Goal: Task Accomplishment & Management: Manage account settings

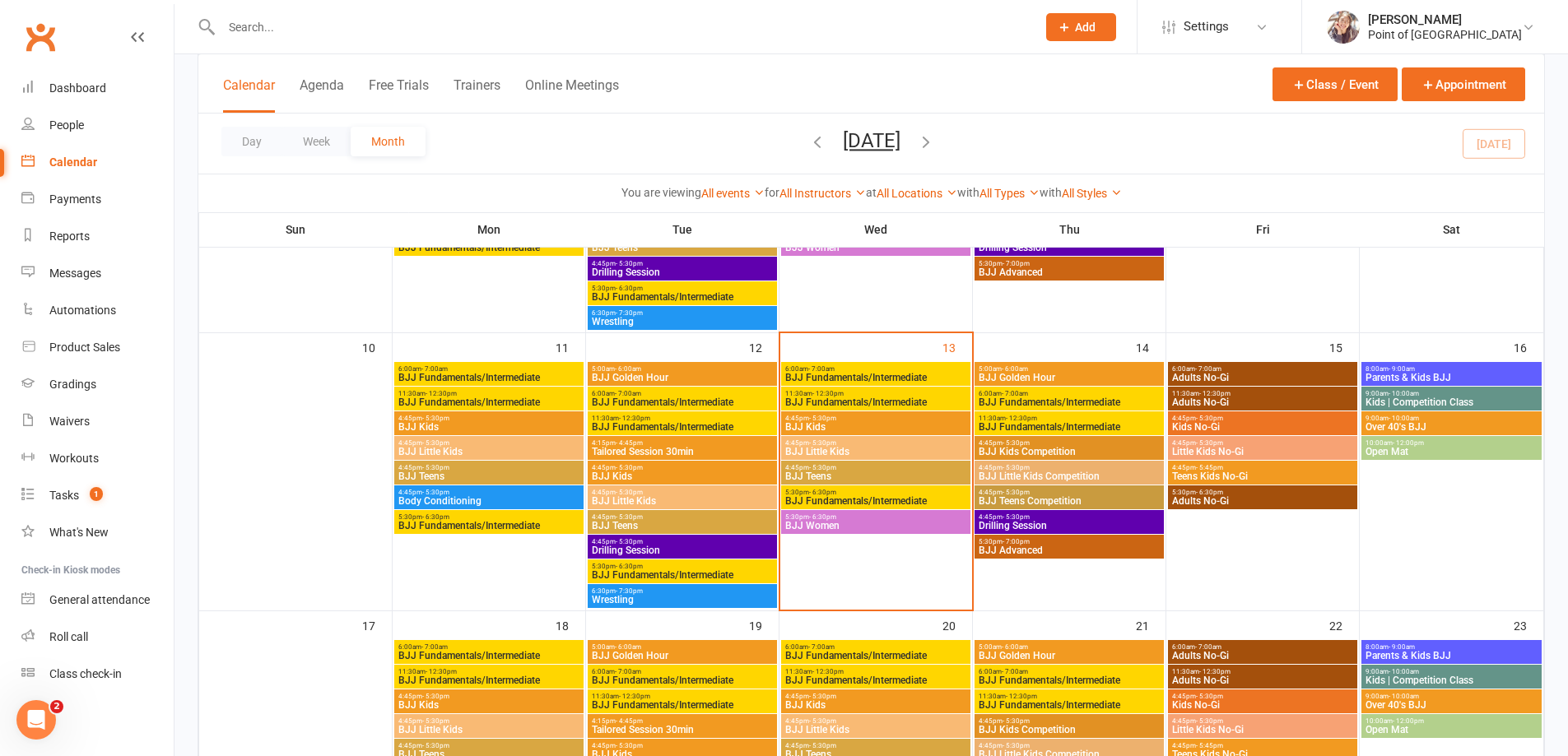
scroll to position [576, 0]
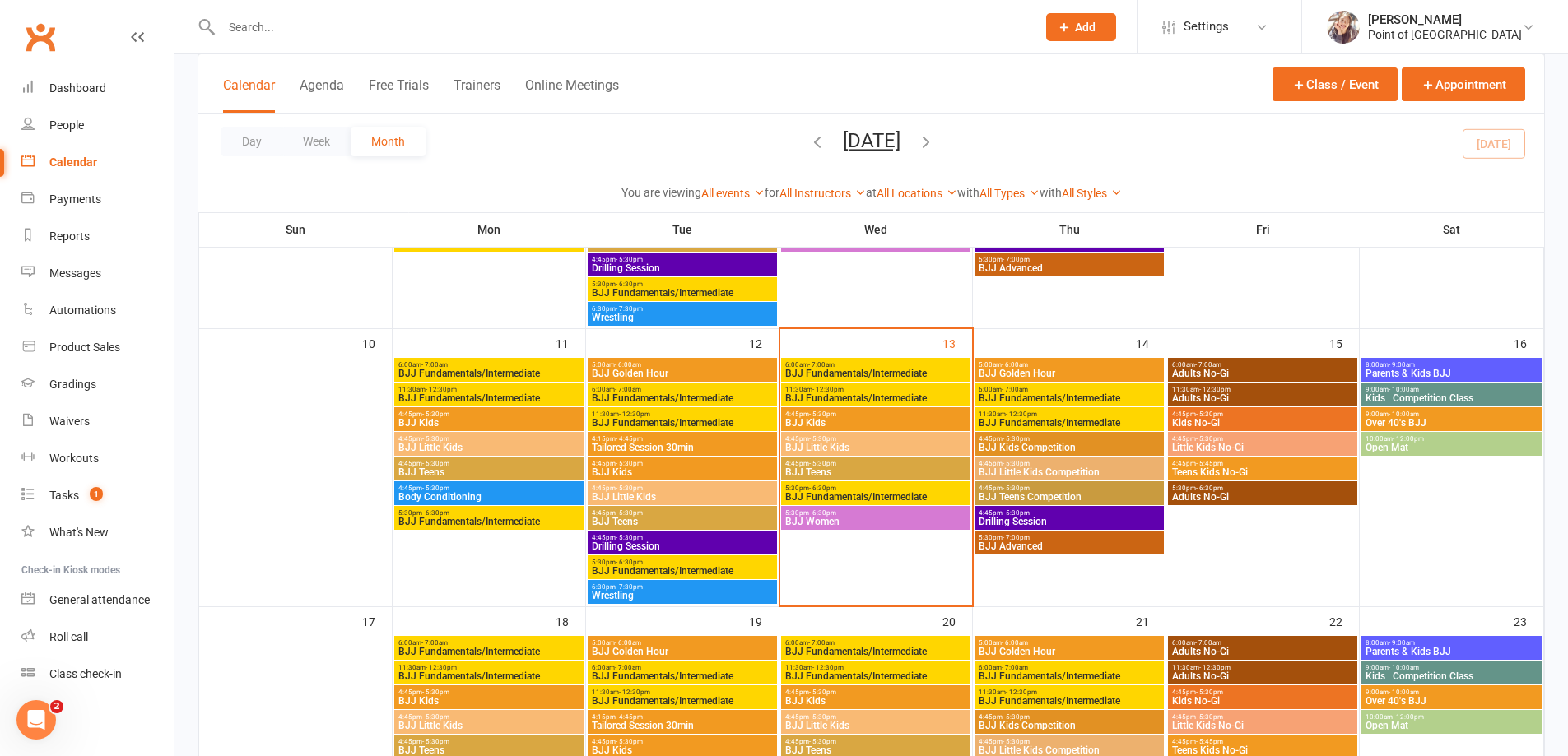
click at [1043, 422] on span "BJJ Fundamentals/Intermediate" at bounding box center [1069, 423] width 182 height 10
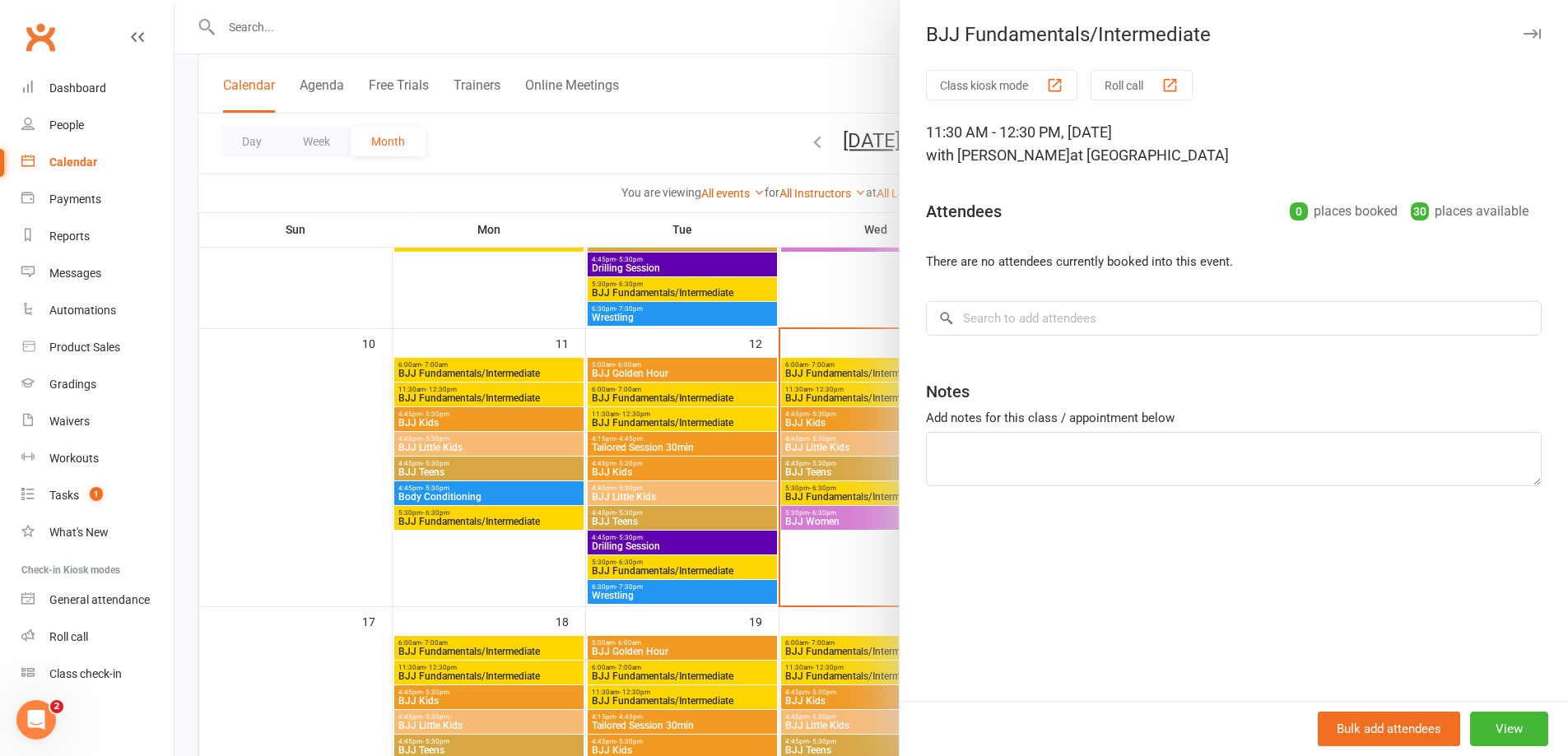
click at [1523, 33] on icon "button" at bounding box center [1532, 34] width 18 height 10
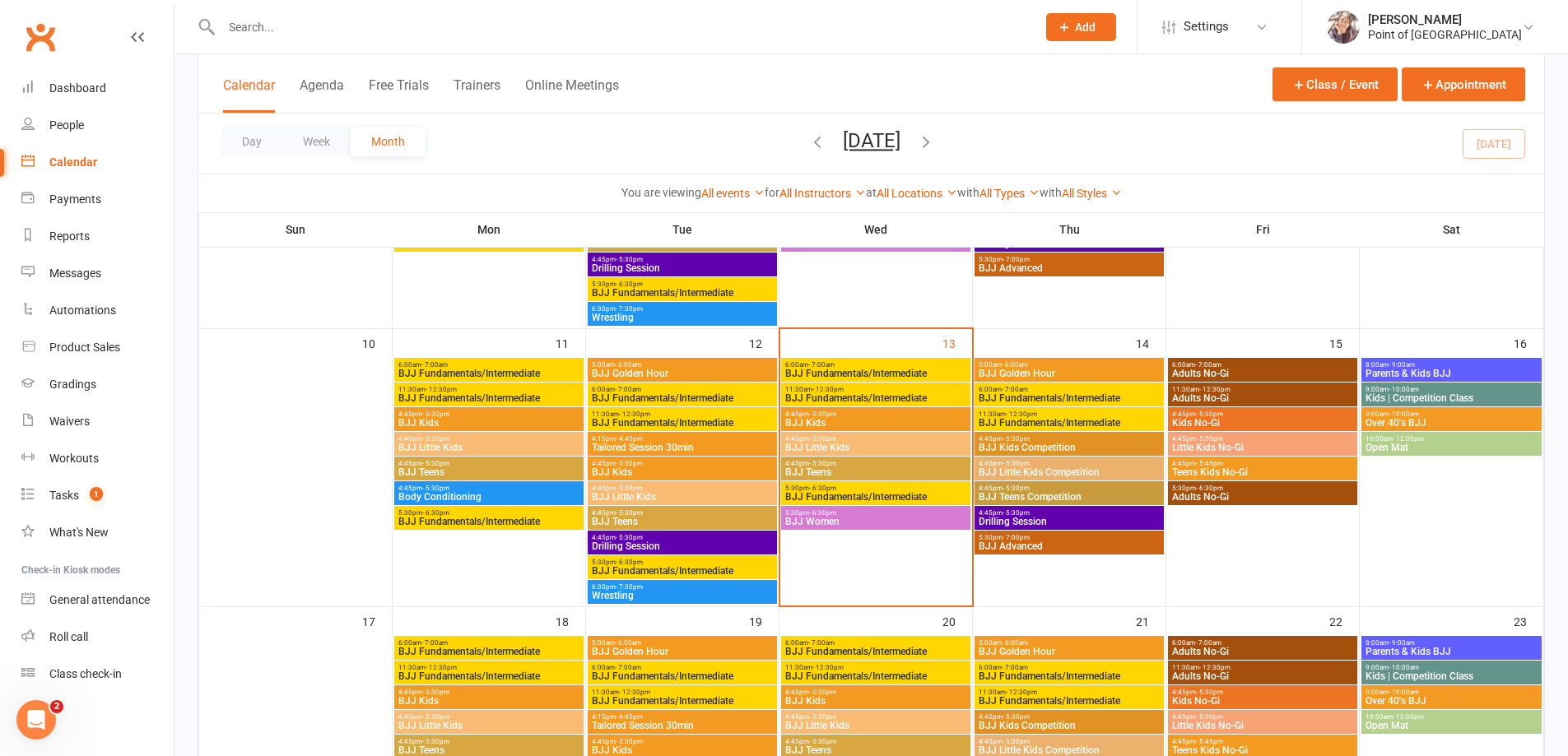
click at [1022, 396] on span "BJJ Fundamentals/Intermediate" at bounding box center [1069, 398] width 182 height 10
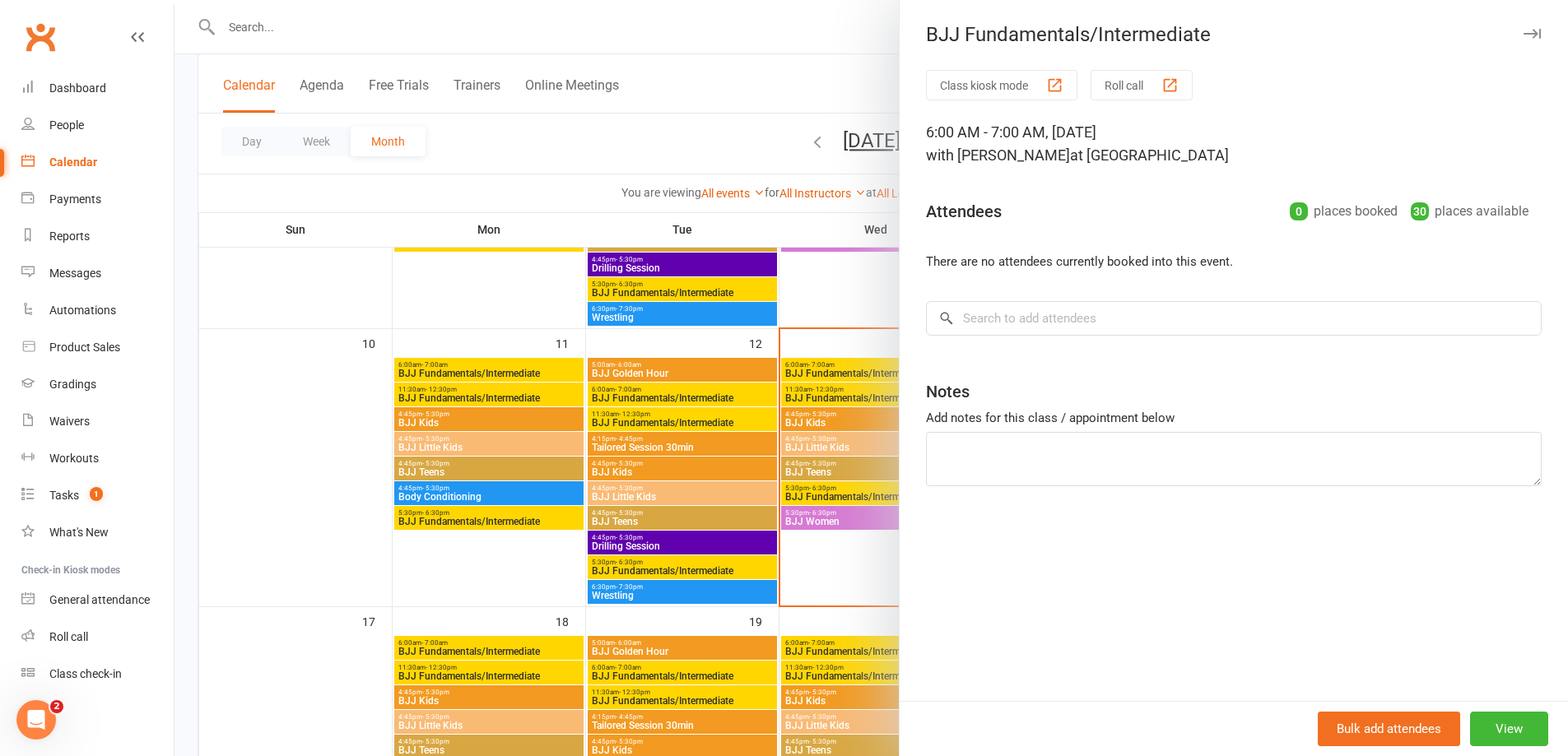
click at [1523, 37] on icon "button" at bounding box center [1532, 34] width 18 height 10
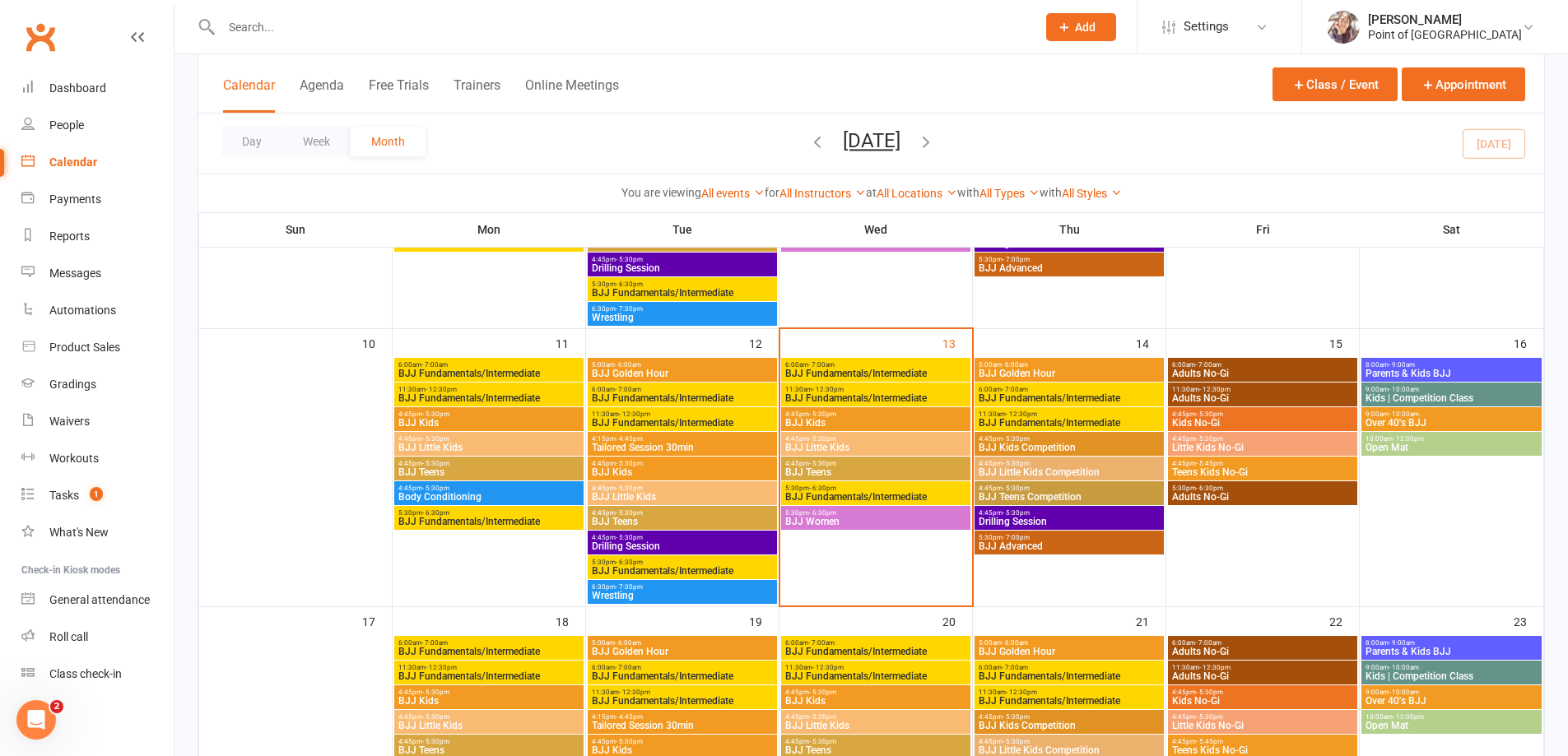
click at [1203, 377] on span "Adults No-Gi" at bounding box center [1262, 374] width 182 height 10
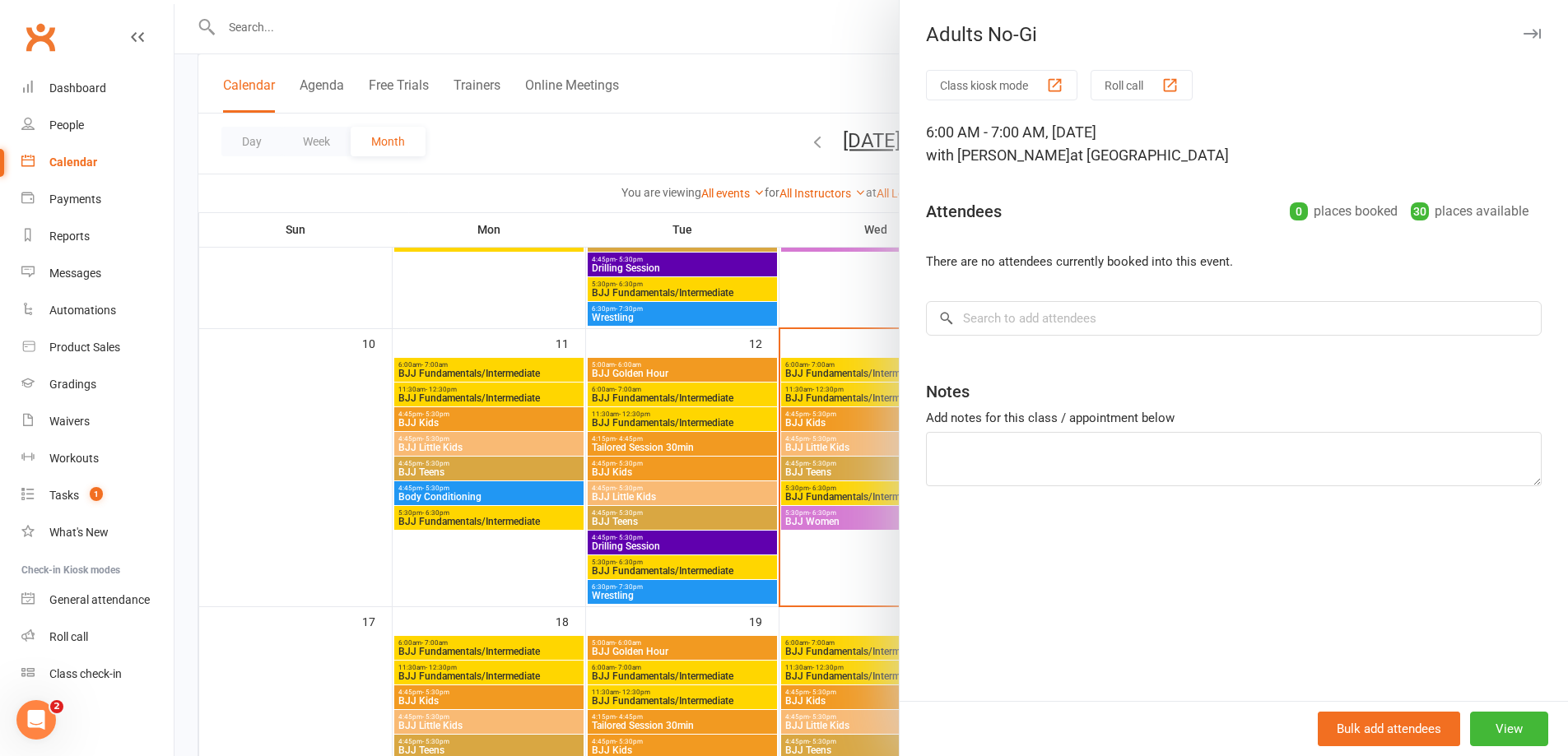
click at [1522, 43] on button "button" at bounding box center [1532, 34] width 20 height 20
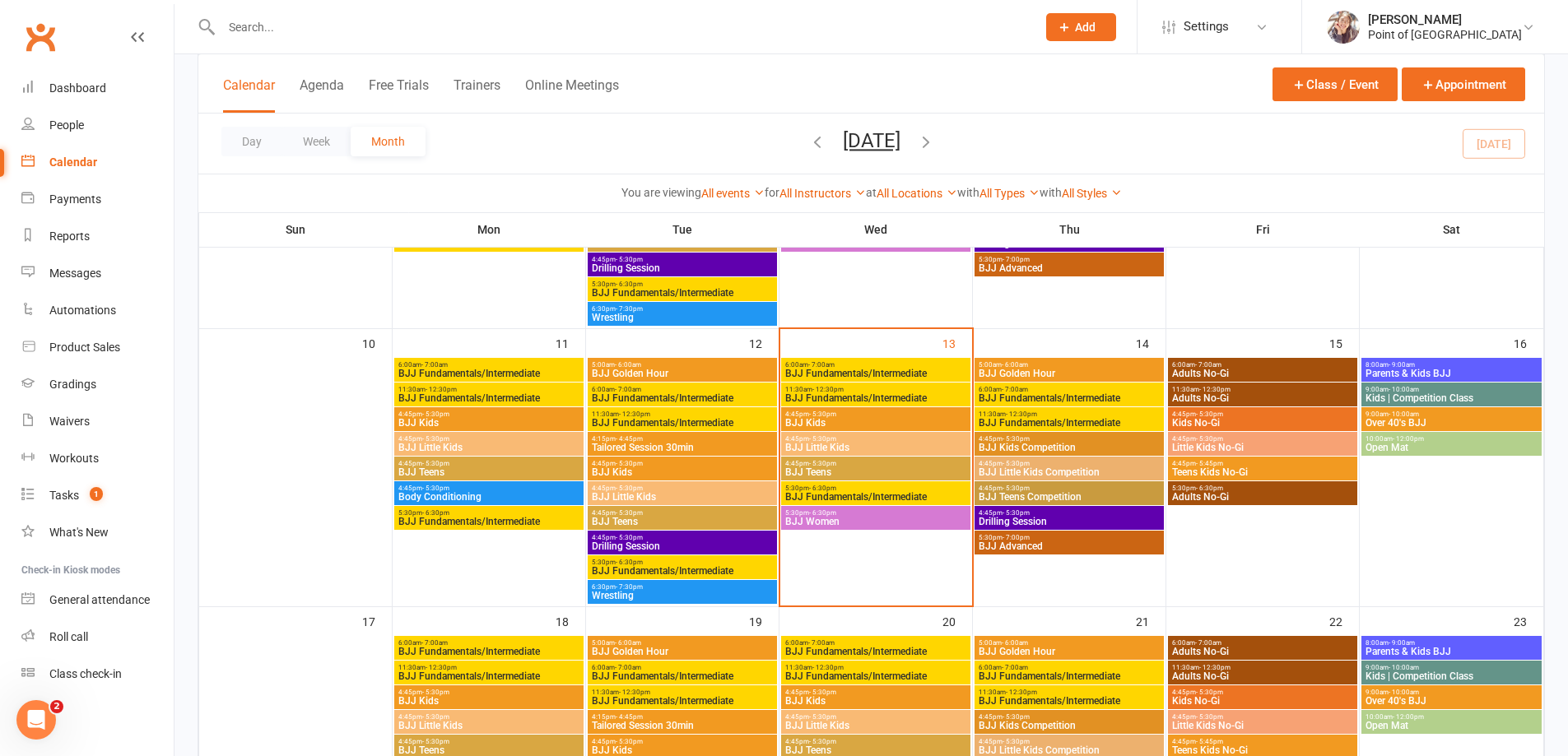
click at [1276, 394] on span "Adults No-Gi" at bounding box center [1262, 398] width 182 height 10
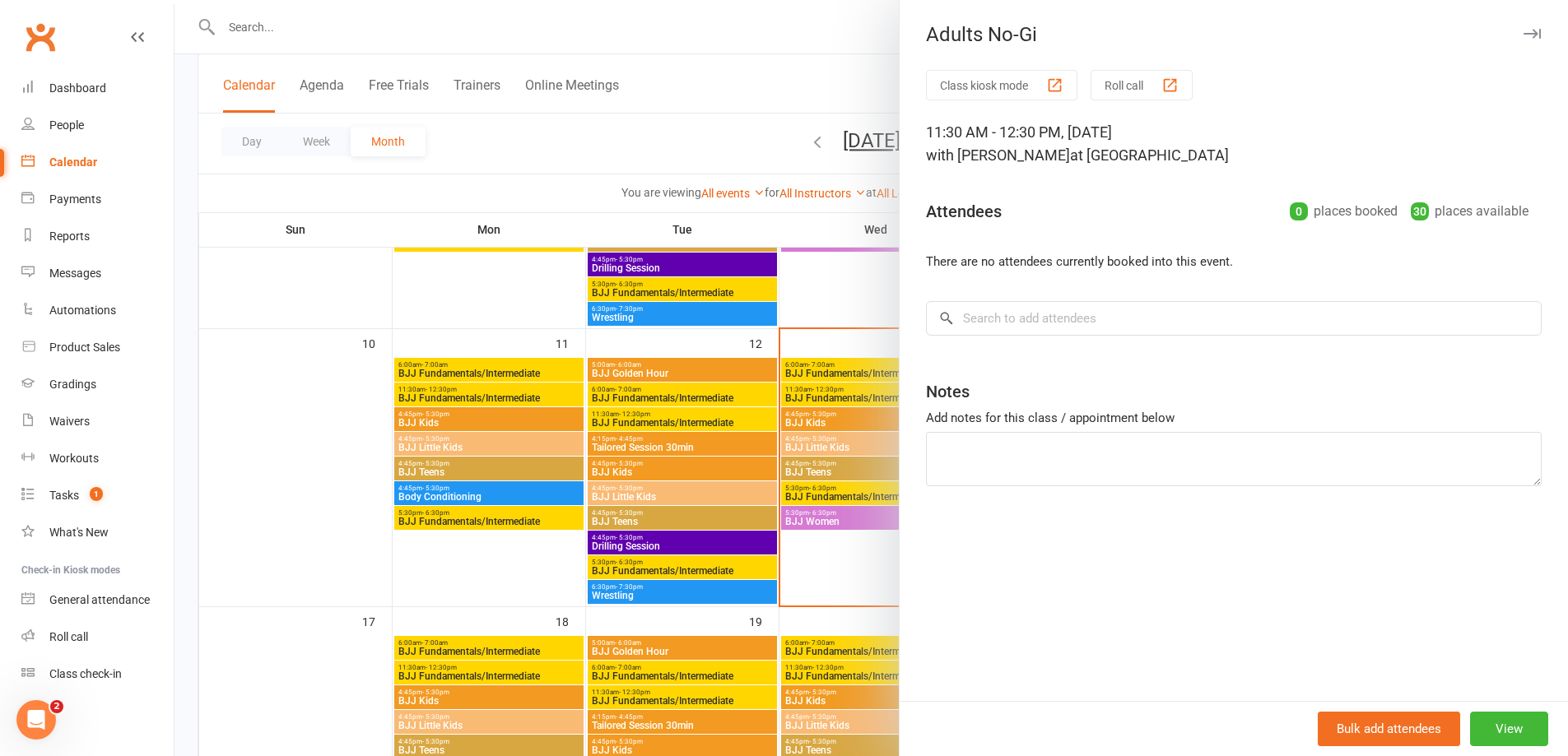
click at [1526, 34] on icon "button" at bounding box center [1532, 34] width 18 height 10
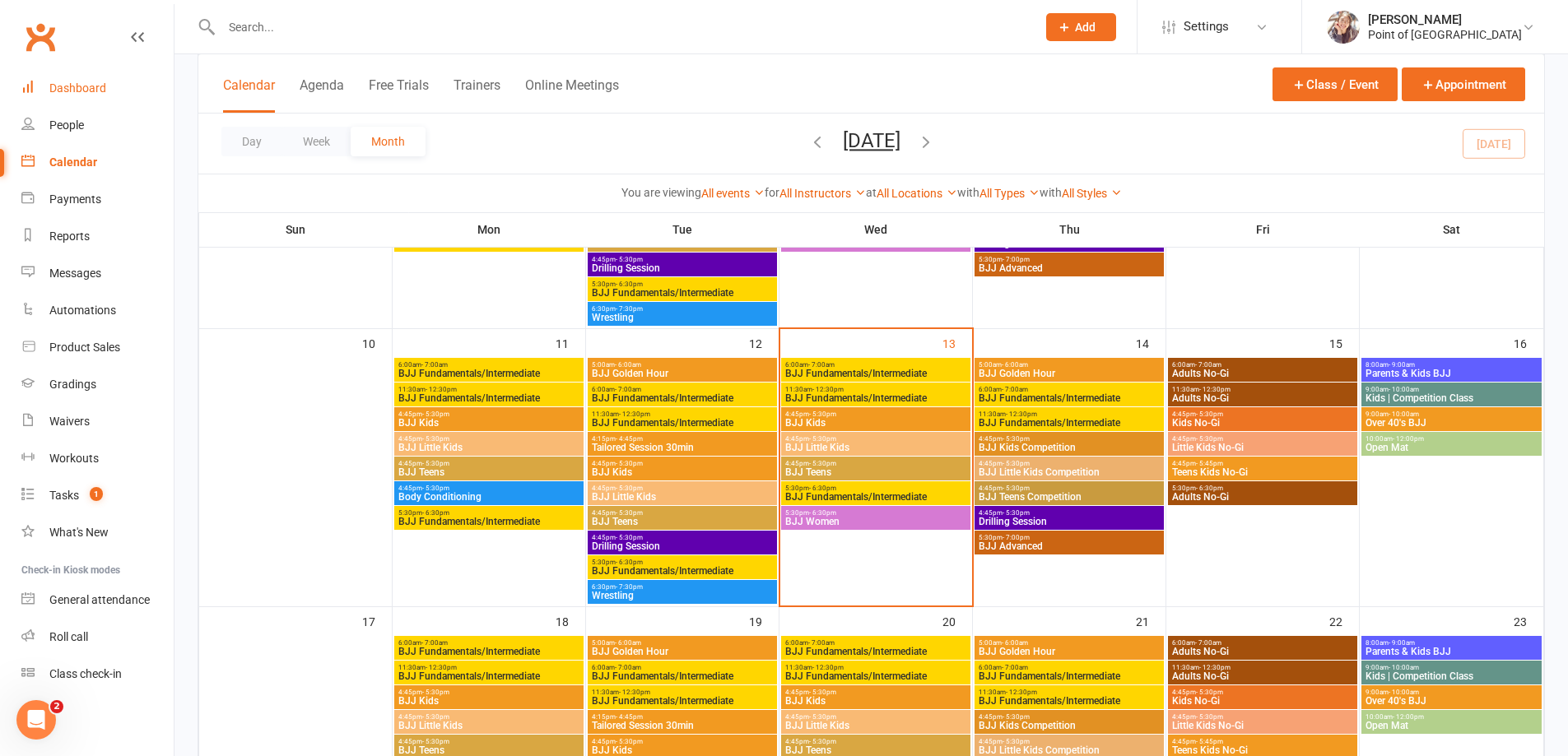
click at [65, 97] on link "Dashboard" at bounding box center [97, 88] width 152 height 37
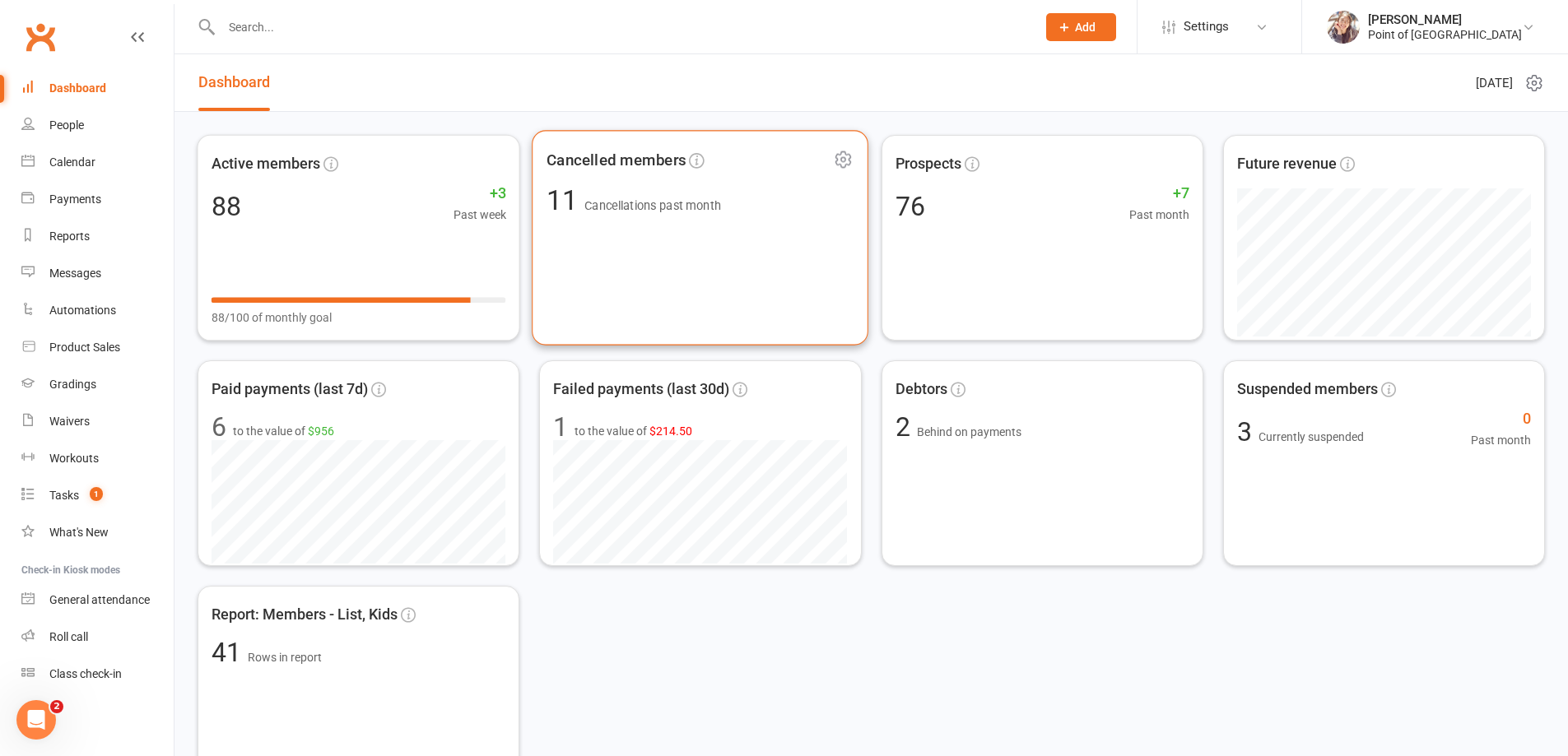
click at [702, 262] on div "Cancelled members 11 Cancellations past month" at bounding box center [700, 238] width 337 height 215
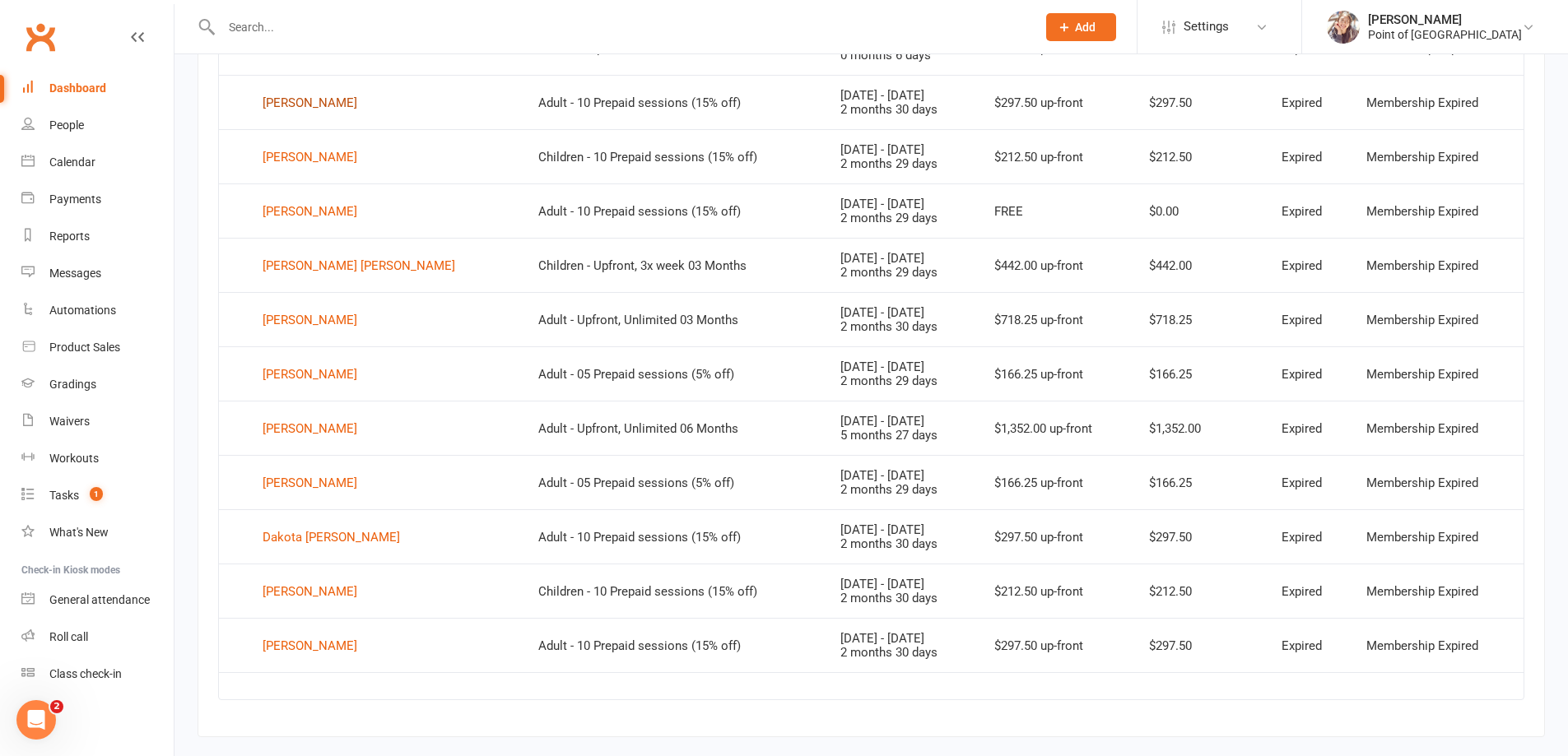
scroll to position [779, 0]
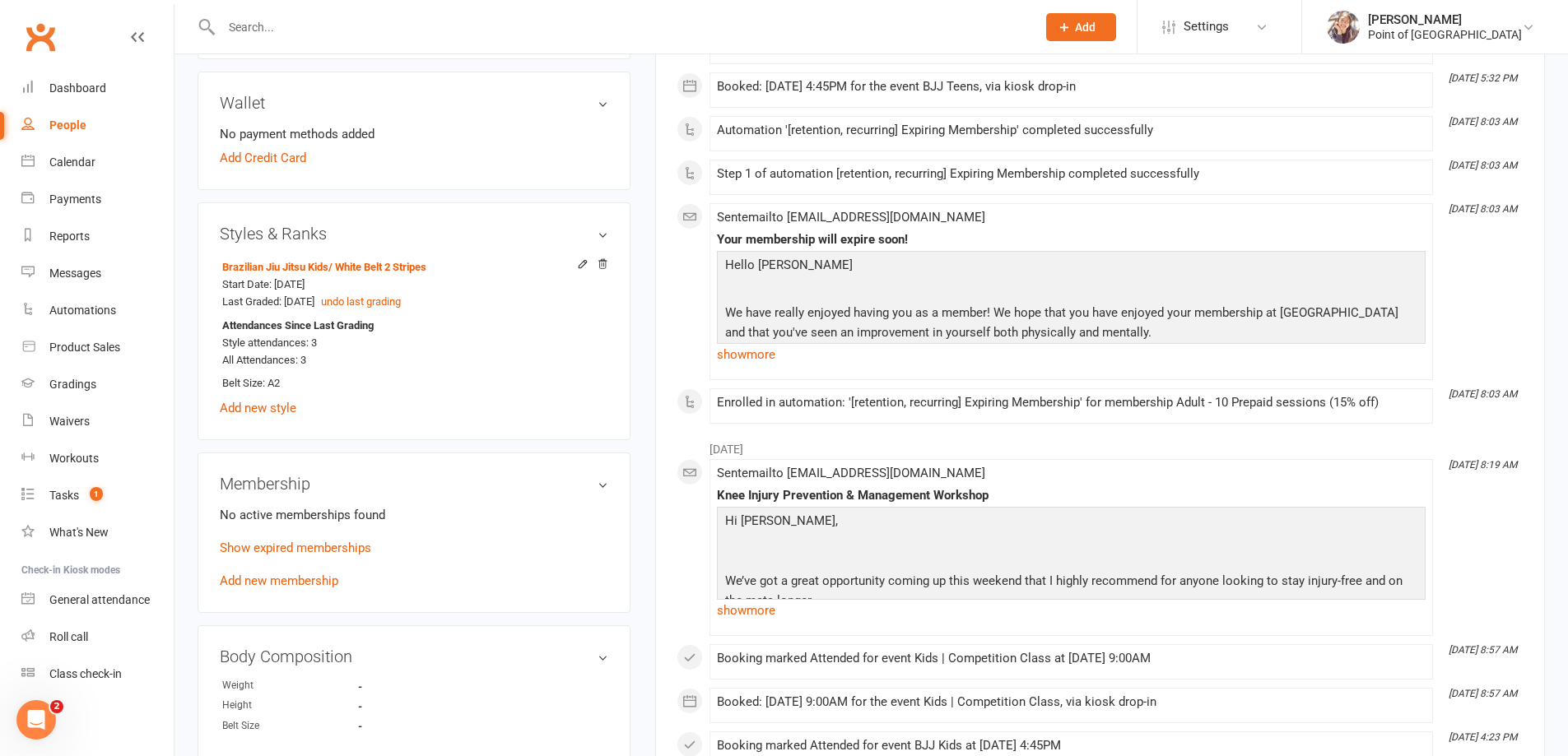
scroll to position [659, 0]
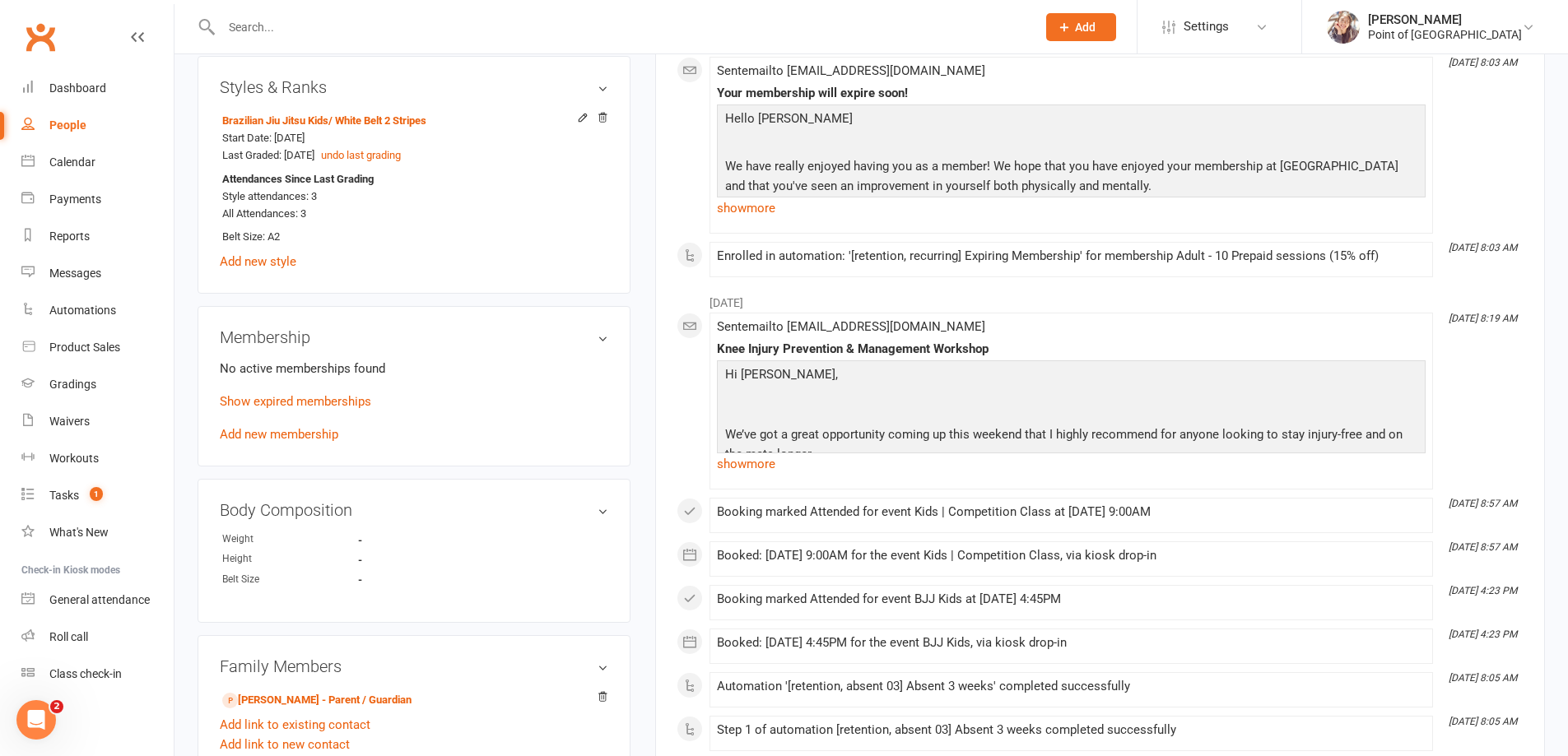
click at [307, 392] on p "Show expired memberships" at bounding box center [414, 402] width 388 height 20
click at [308, 396] on link "Show expired memberships" at bounding box center [296, 402] width 151 height 15
